Goal: Check status: Check status

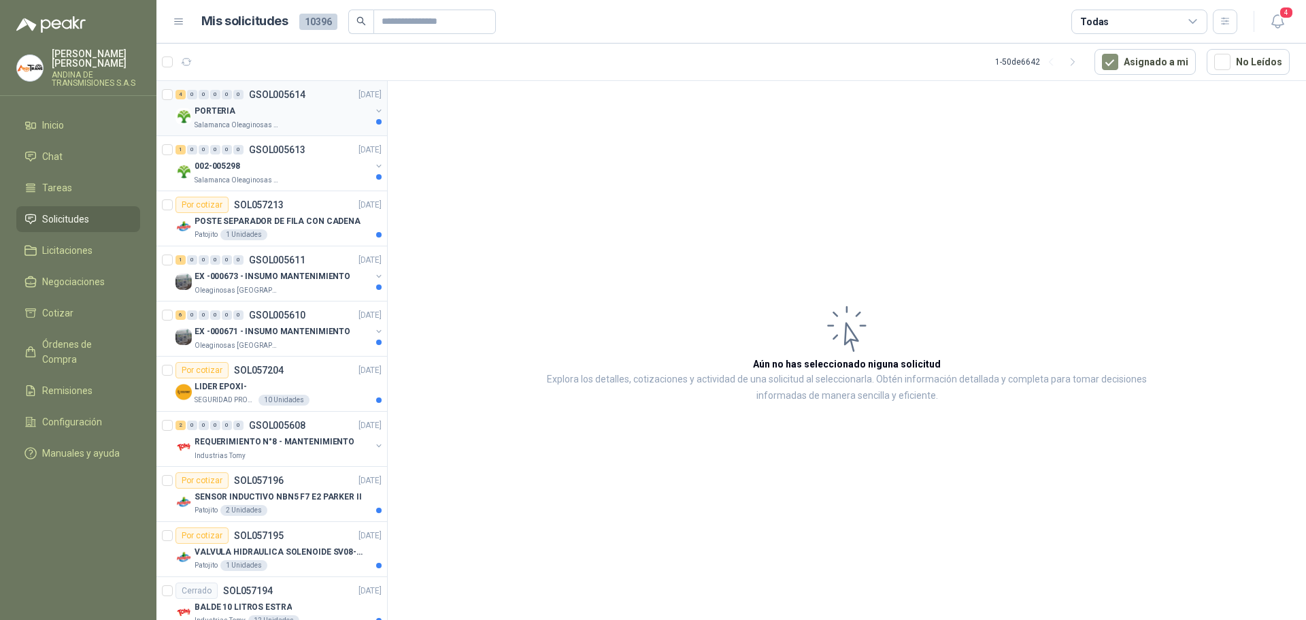
click at [282, 92] on p "GSOL005614" at bounding box center [277, 95] width 56 height 10
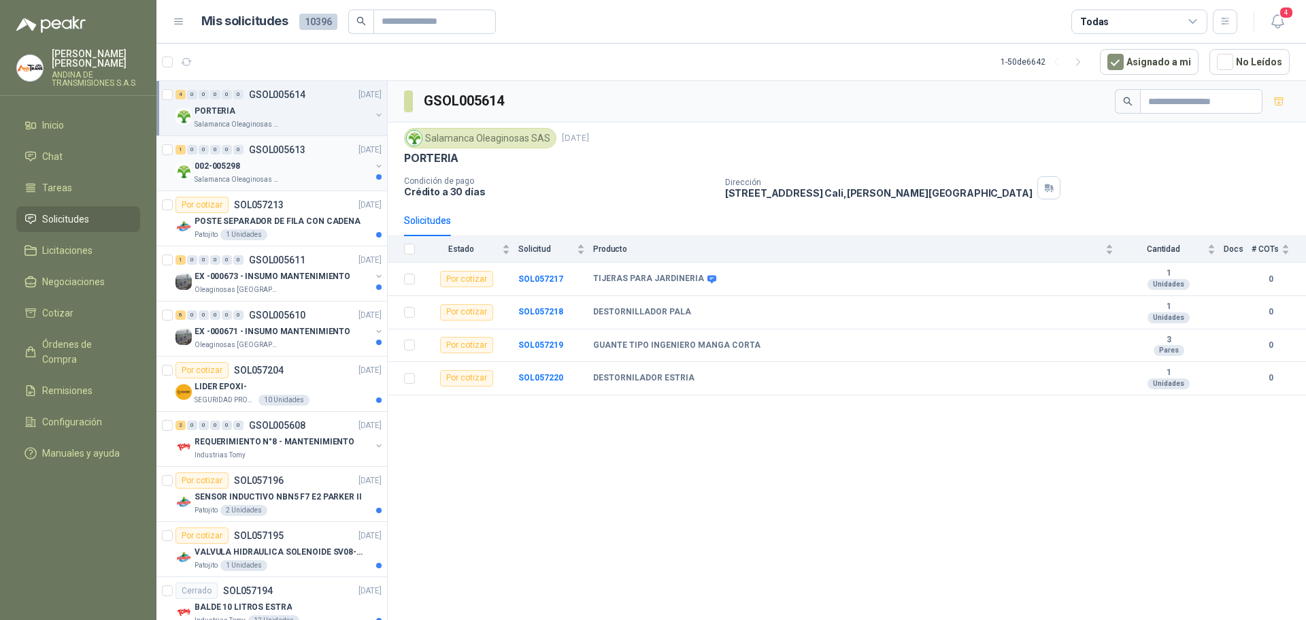
click at [287, 145] on p "GSOL005613" at bounding box center [277, 150] width 56 height 10
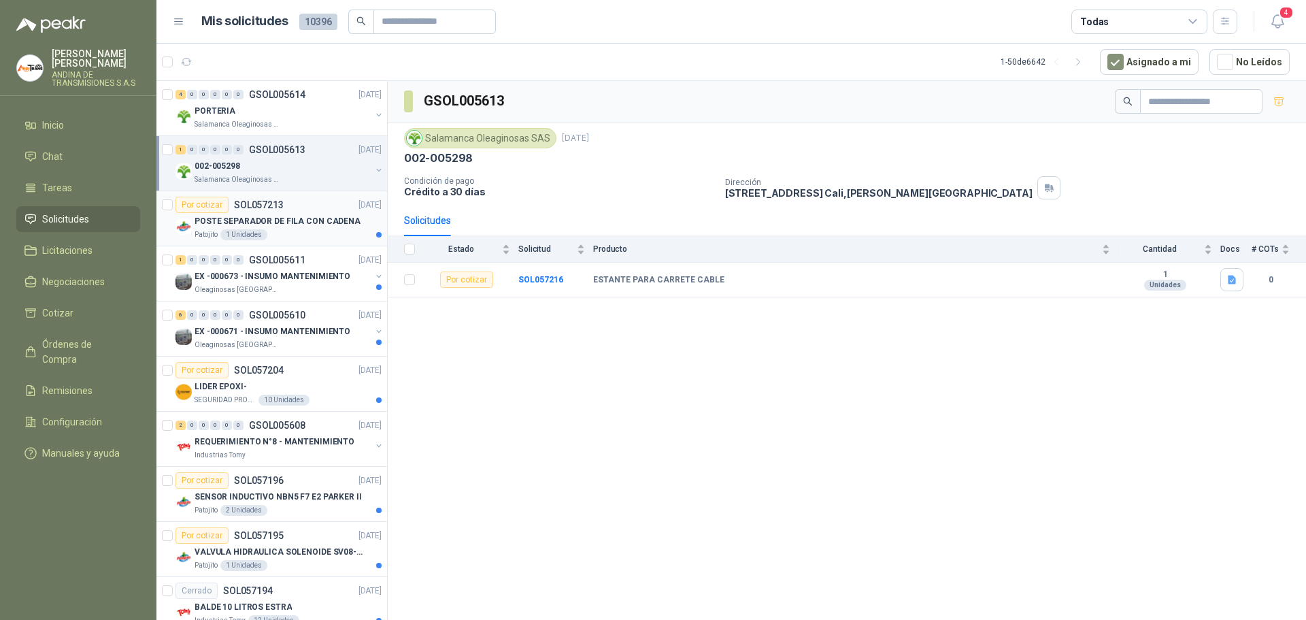
click at [267, 203] on p "SOL057213" at bounding box center [259, 205] width 50 height 10
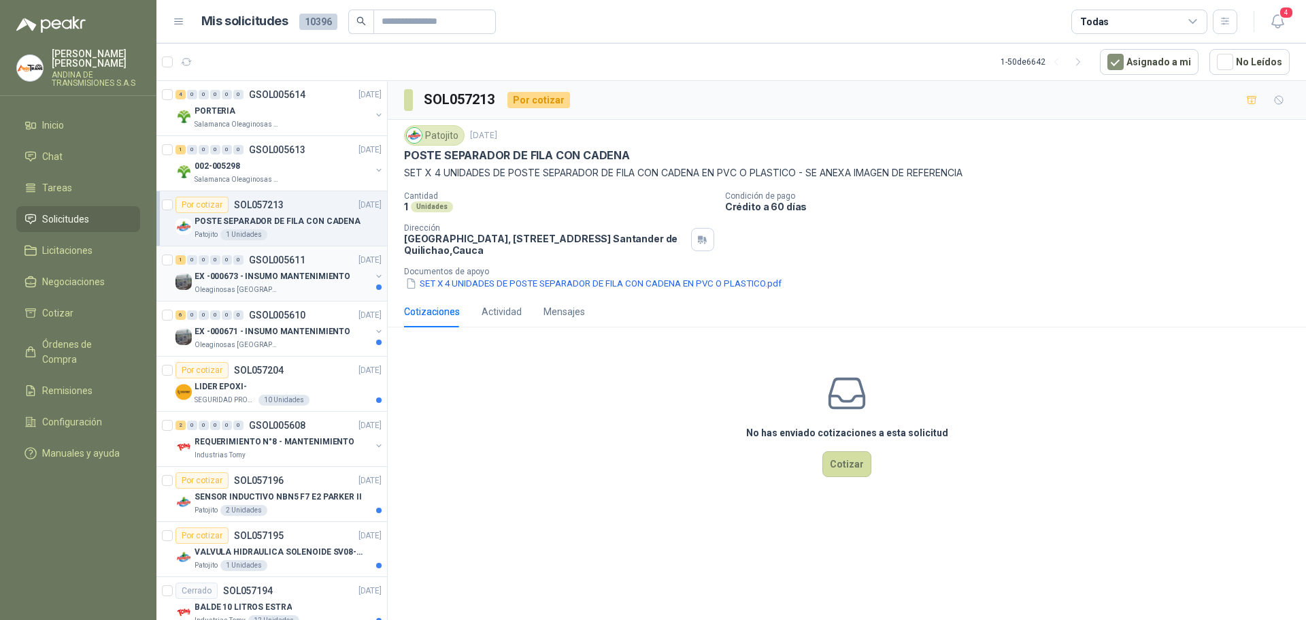
click at [284, 256] on p "GSOL005611" at bounding box center [277, 260] width 56 height 10
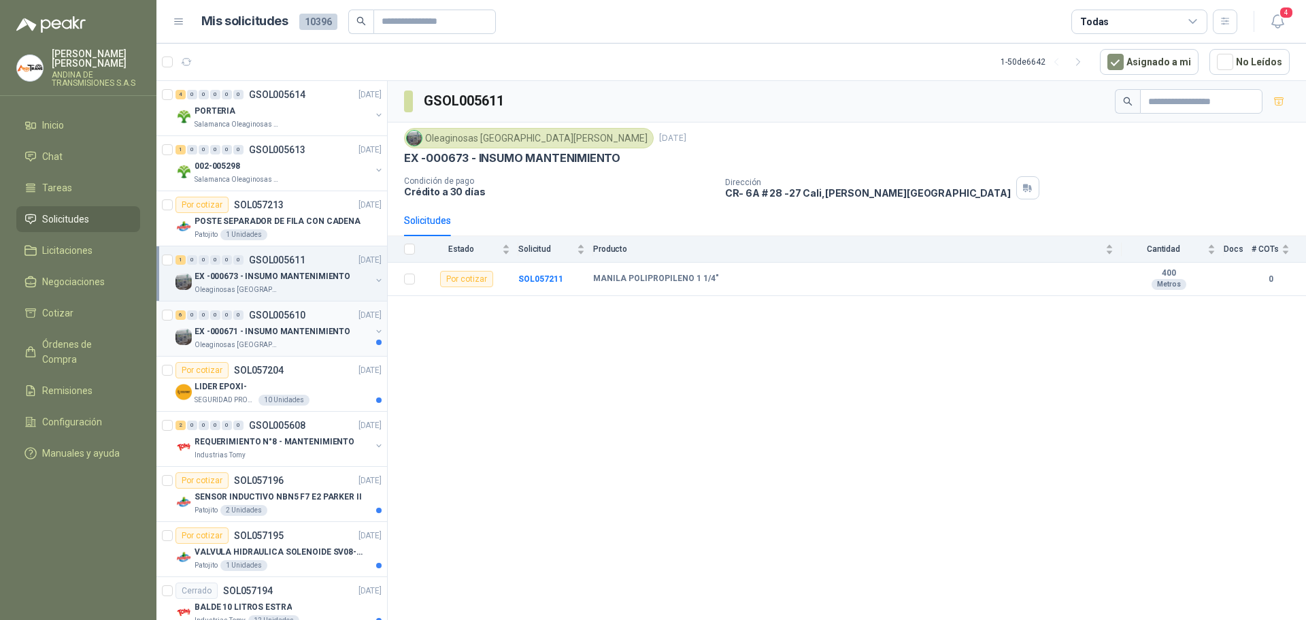
click at [273, 314] on p "GSOL005610" at bounding box center [277, 315] width 56 height 10
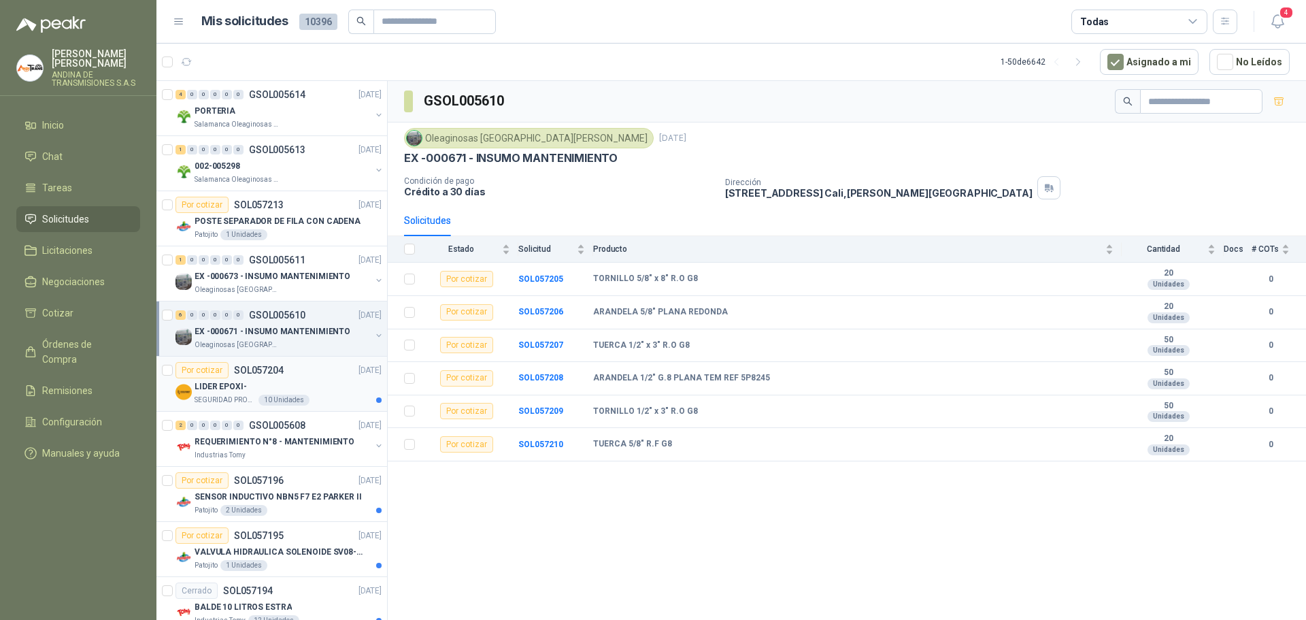
click at [264, 362] on div "Por cotizar SOL057204" at bounding box center [229, 370] width 108 height 16
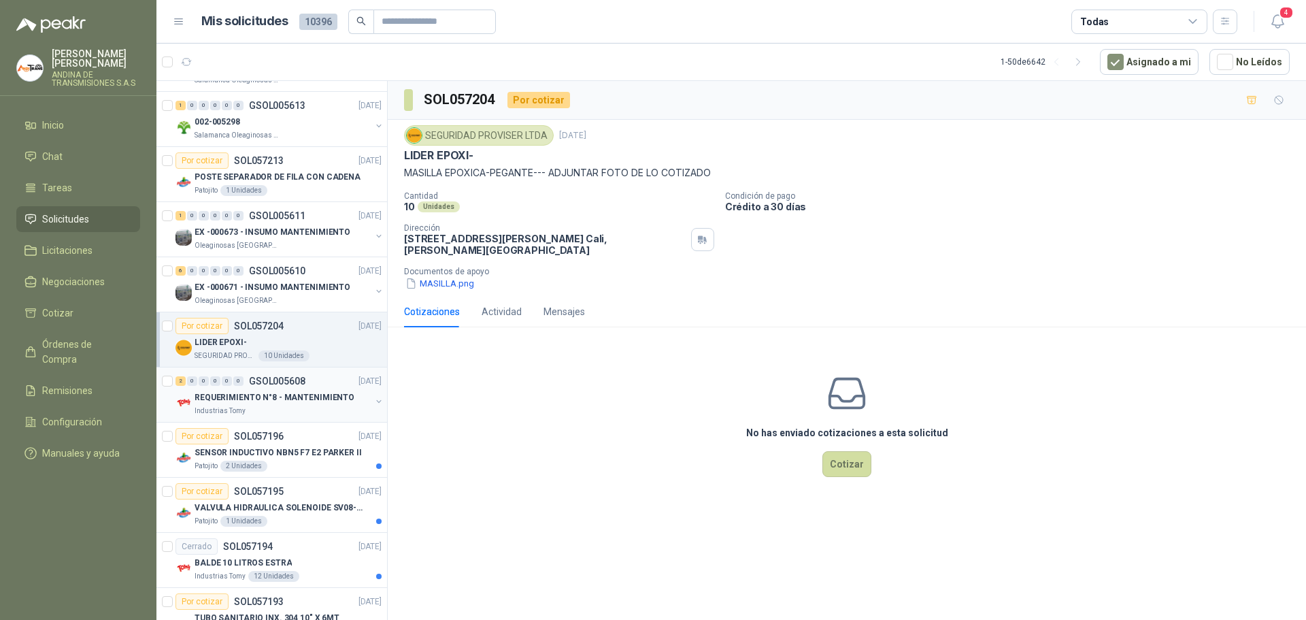
scroll to position [68, 0]
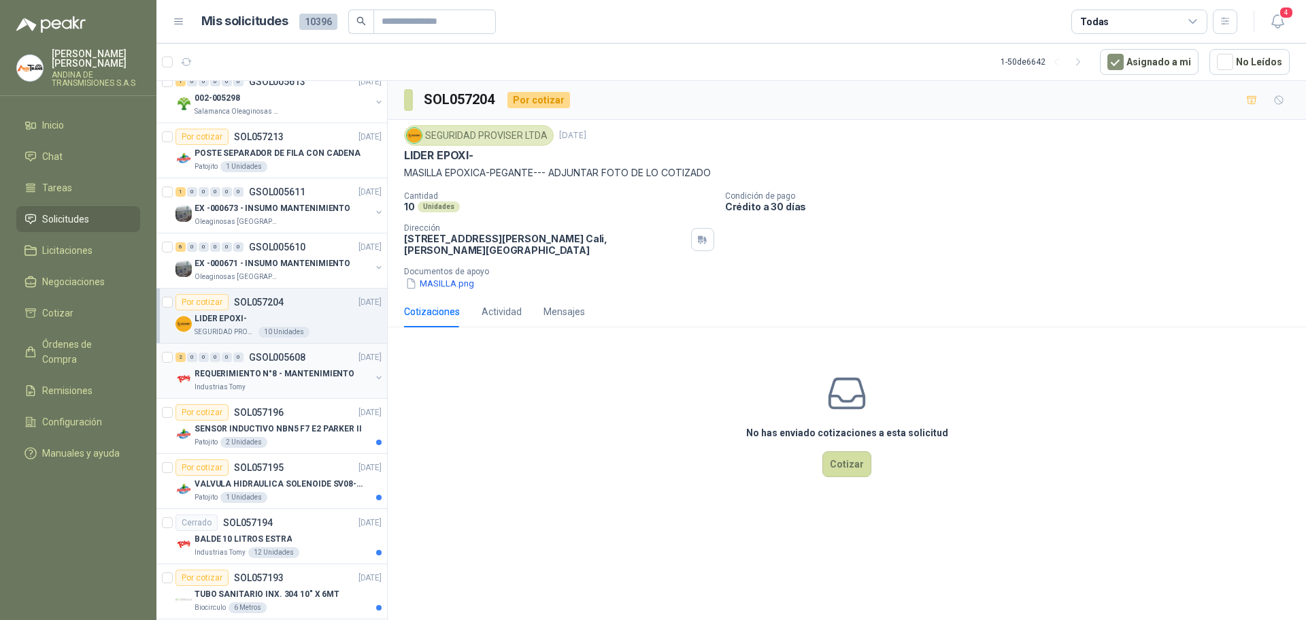
click at [281, 348] on div "2 0 0 0 0 0 GSOL005608 [DATE] REQUERIMIENTO N°8 - MANTENIMIENTO Industrias Tomy" at bounding box center [271, 370] width 231 height 55
click at [275, 356] on p "GSOL005608" at bounding box center [277, 357] width 56 height 10
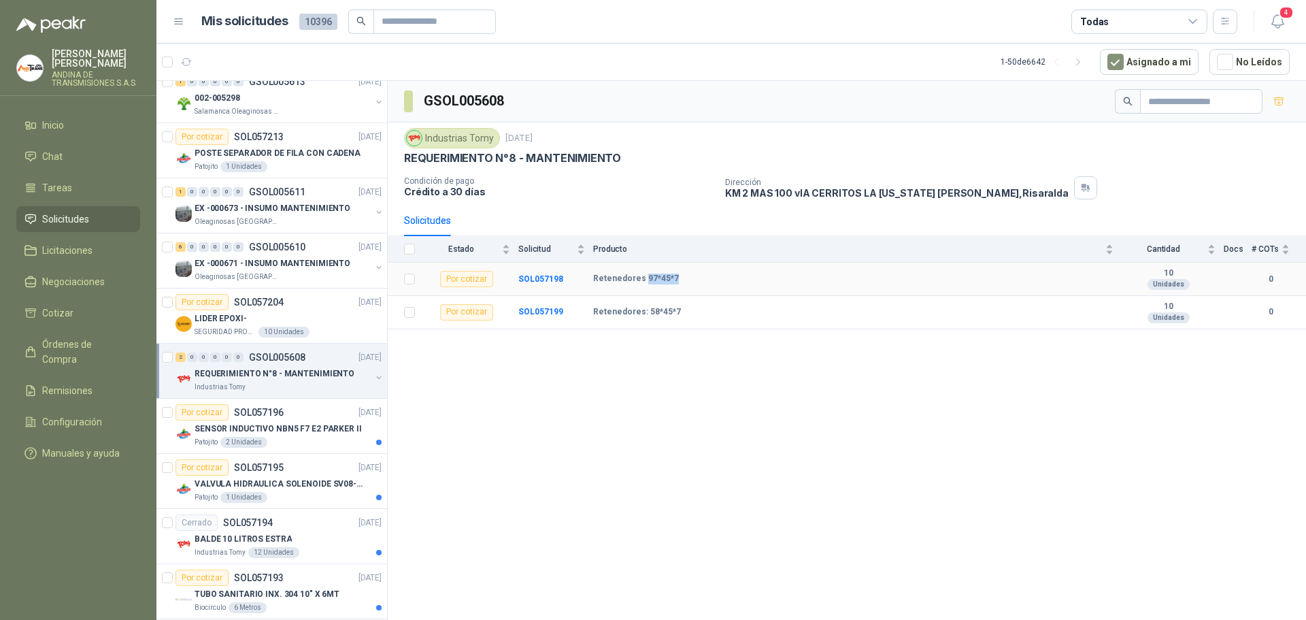
drag, startPoint x: 675, startPoint y: 278, endPoint x: 641, endPoint y: 277, distance: 34.0
click at [641, 277] on div "Retenedores 97*45*7" at bounding box center [853, 278] width 520 height 11
drag, startPoint x: 567, startPoint y: 383, endPoint x: 408, endPoint y: 49, distance: 369.6
click at [564, 379] on div "GSOL005608 Industrias Tomy [DATE] REQUERIMIENTO N°8 - MANTENIMIENTO Condición d…" at bounding box center [847, 352] width 918 height 543
click at [540, 313] on b "SOL057199" at bounding box center [540, 312] width 45 height 10
